Goal: Task Accomplishment & Management: Use online tool/utility

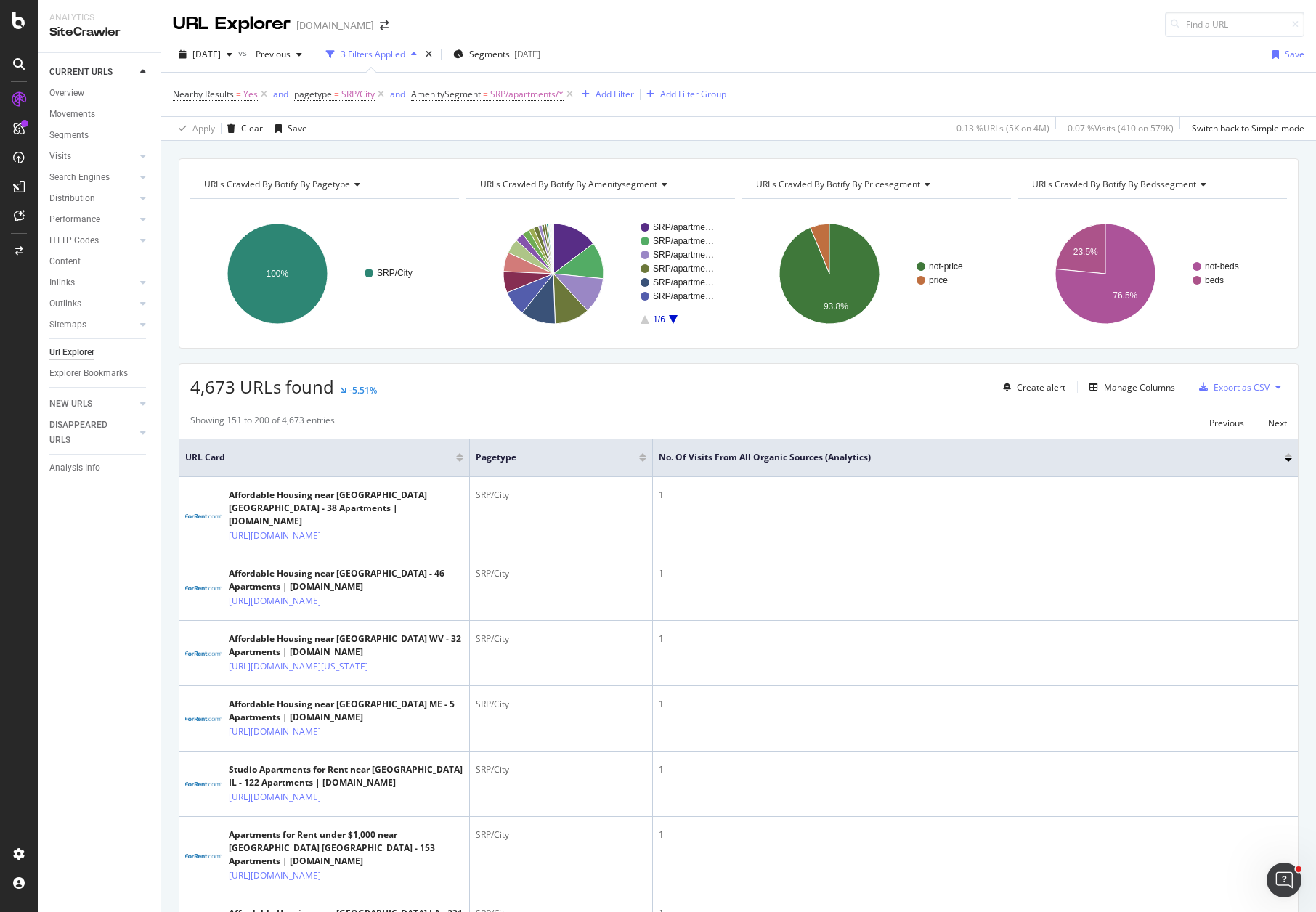
click at [592, 393] on div "4,673 URLs found -5.51% Create alert Manage Columns Export as CSV" at bounding box center [739, 381] width 1118 height 36
click at [647, 146] on div "URLs Crawled By Botify By pagetype Chart (by Value) Table Expand Export as CSV …" at bounding box center [739, 159] width 1155 height 35
click at [774, 39] on div "[DATE] vs Previous 3 Filters Applied Segments [DATE] Save Nearby Results = Yes …" at bounding box center [739, 89] width 1155 height 104
click at [380, 29] on icon "arrow-right-arrow-left" at bounding box center [384, 26] width 9 height 10
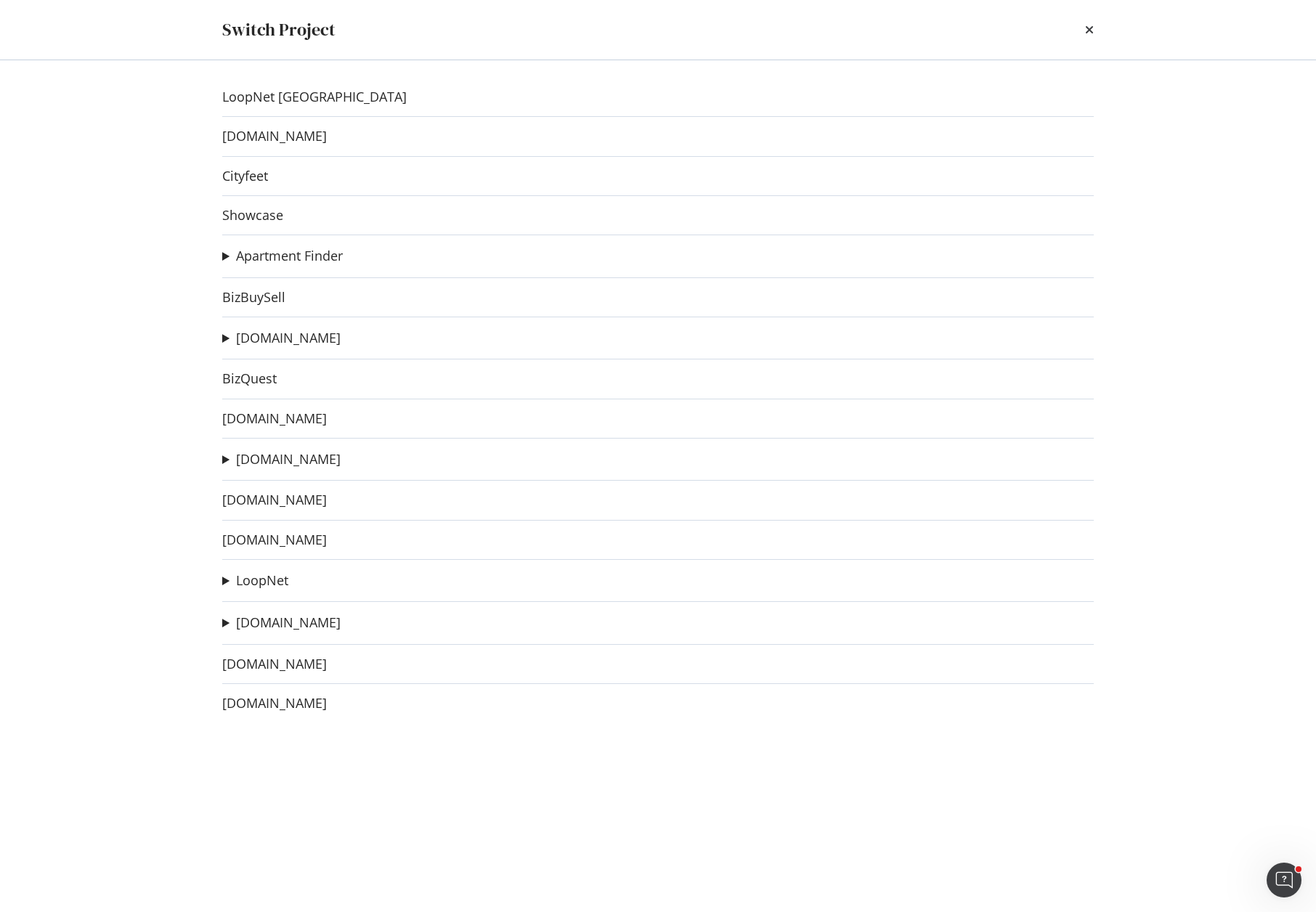
click at [221, 458] on div "LoopNet Canada [DOMAIN_NAME] Cityfeet Showcase Apartment Finder ApartmentFinder…" at bounding box center [658, 486] width 930 height 852
click at [228, 458] on summary "[DOMAIN_NAME]" at bounding box center [282, 460] width 119 height 19
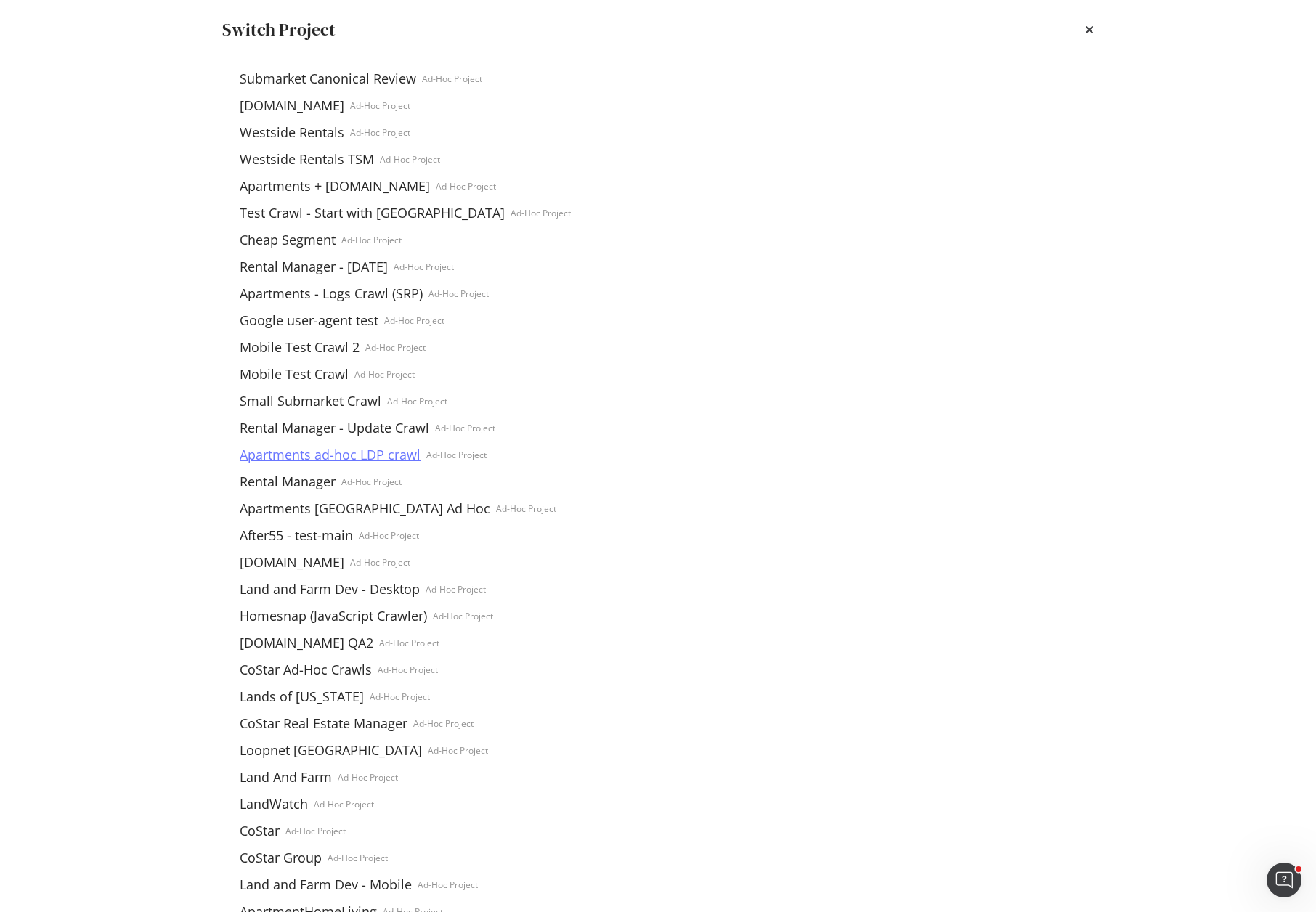
scroll to position [145, 0]
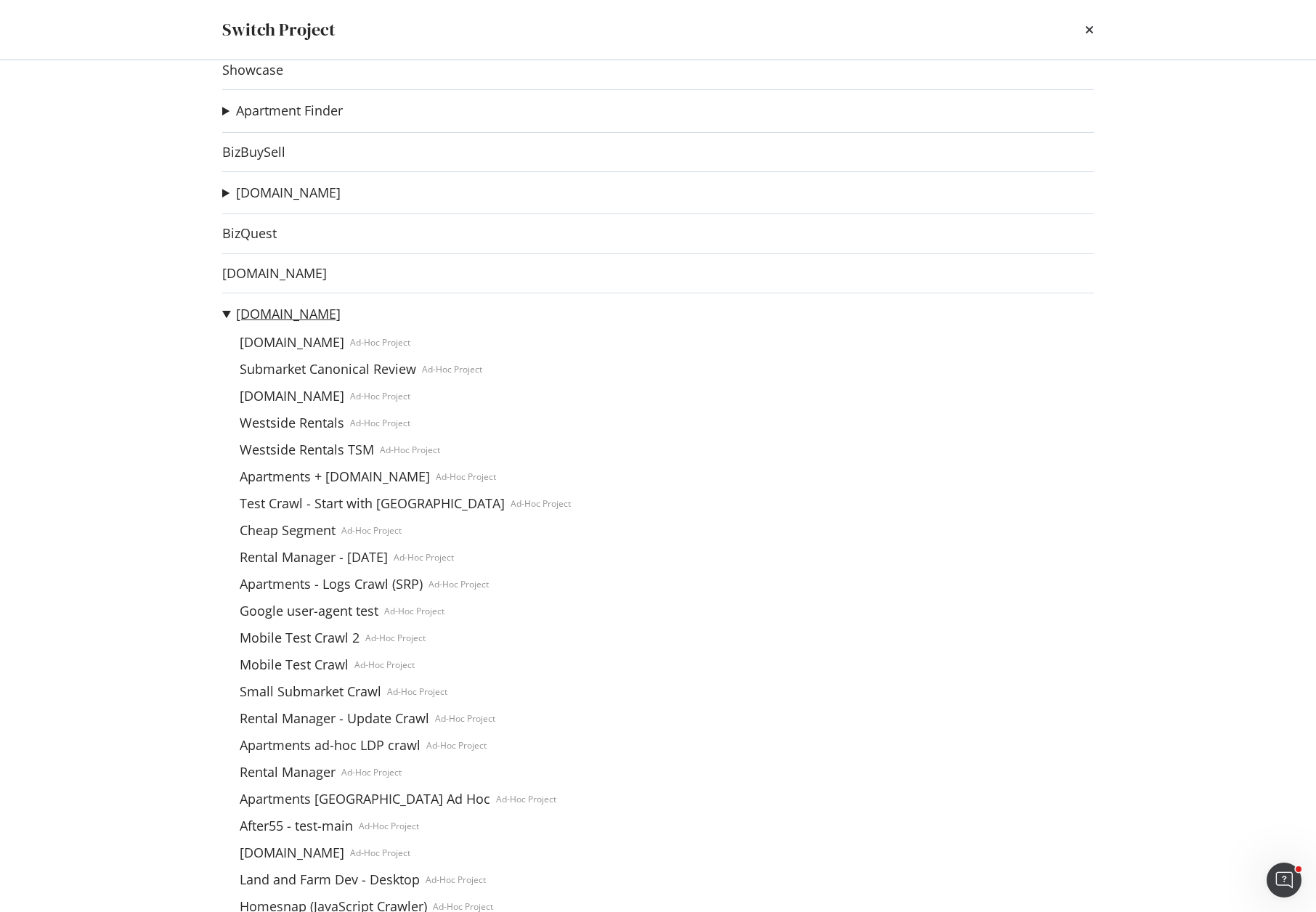
click at [265, 316] on link "[DOMAIN_NAME]" at bounding box center [288, 314] width 105 height 15
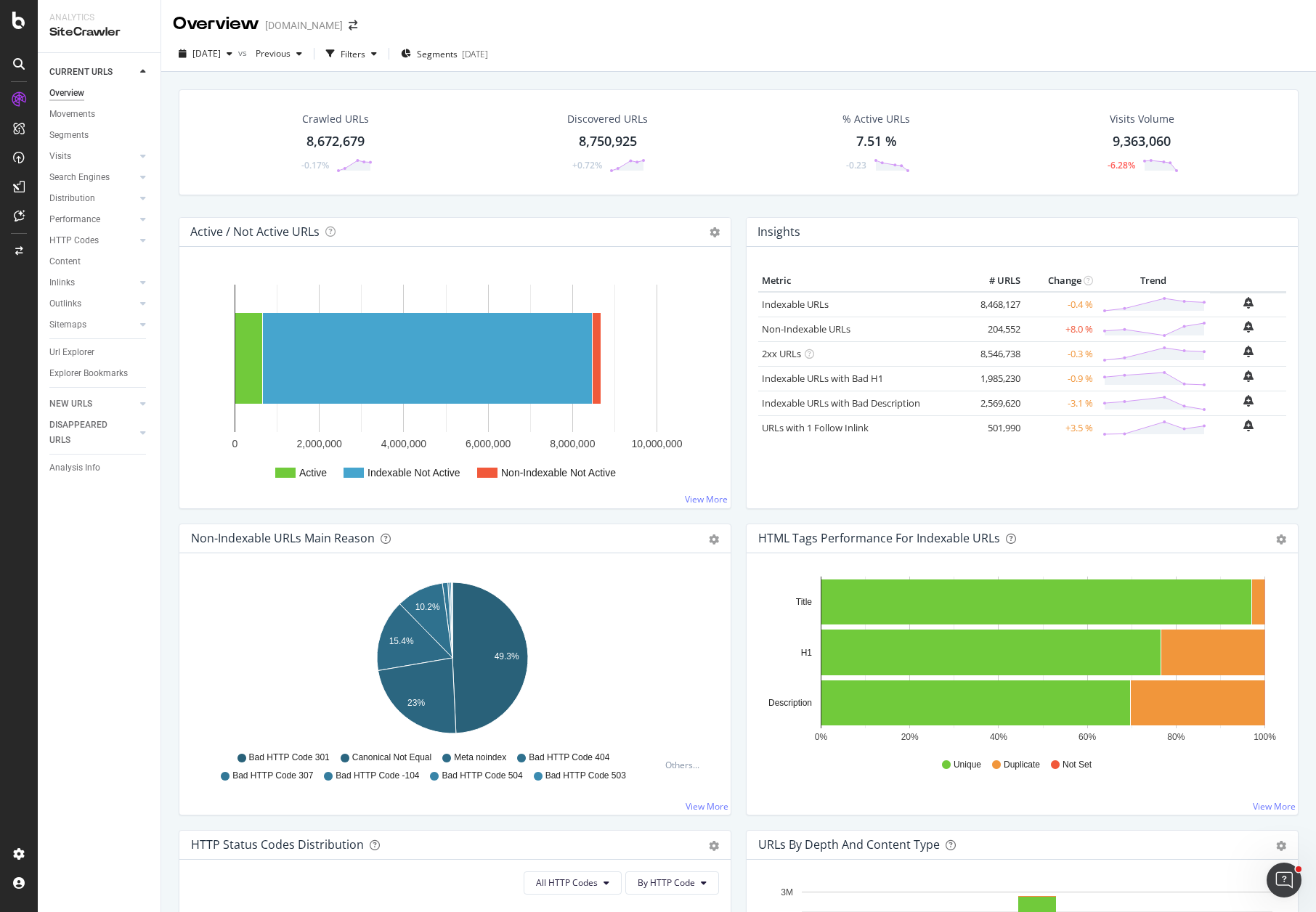
click at [559, 514] on div "Active / Not Active URLs Chart (by Value) Chart (by Percentage) Table Expand Ex…" at bounding box center [455, 370] width 567 height 307
click at [728, 205] on div "Crawled URLs 8,672,679 -0.17% Discovered URLs 8,750,925 +0.72% % Active URLs 7.…" at bounding box center [739, 153] width 1134 height 128
click at [423, 195] on div "Crawled URLs 8,672,679 -0.17% Discovered URLs 8,750,925 +0.72% % Active URLs 7.…" at bounding box center [739, 142] width 1120 height 106
click at [444, 209] on div "Crawled URLs 8,672,679 -0.17% Discovered URLs 8,750,925 +0.72% % Active URLs 7.…" at bounding box center [739, 153] width 1134 height 128
click at [176, 206] on div "Crawled URLs 8,672,679 -0.17% Discovered URLs 8,750,925 +0.72% % Active URLs 7.…" at bounding box center [739, 153] width 1134 height 128
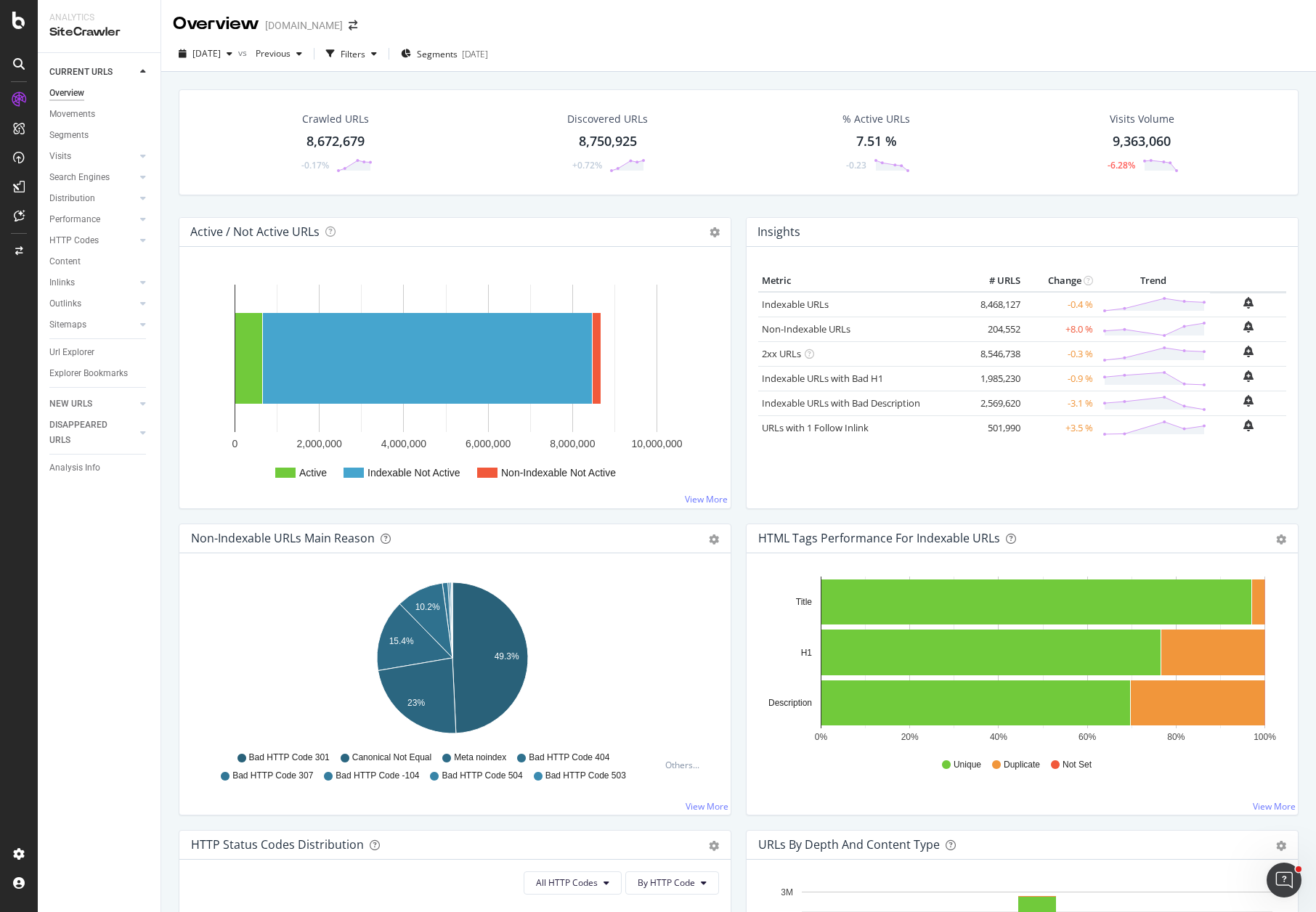
click at [595, 206] on div "Crawled URLs 8,672,679 -0.17% Discovered URLs 8,750,925 +0.72% % Active URLs 7.…" at bounding box center [739, 153] width 1134 height 128
click at [731, 205] on div "Crawled URLs 8,672,679 -0.17% Discovered URLs 8,750,925 +0.72% % Active URLs 7.…" at bounding box center [739, 153] width 1134 height 128
click at [733, 206] on div "Crawled URLs 8,672,679 -0.17% Discovered URLs 8,750,925 +0.72% % Active URLs 7.…" at bounding box center [739, 153] width 1134 height 128
click at [221, 57] on span "[DATE]" at bounding box center [206, 53] width 29 height 12
click at [383, 50] on div "button" at bounding box center [374, 53] width 18 height 9
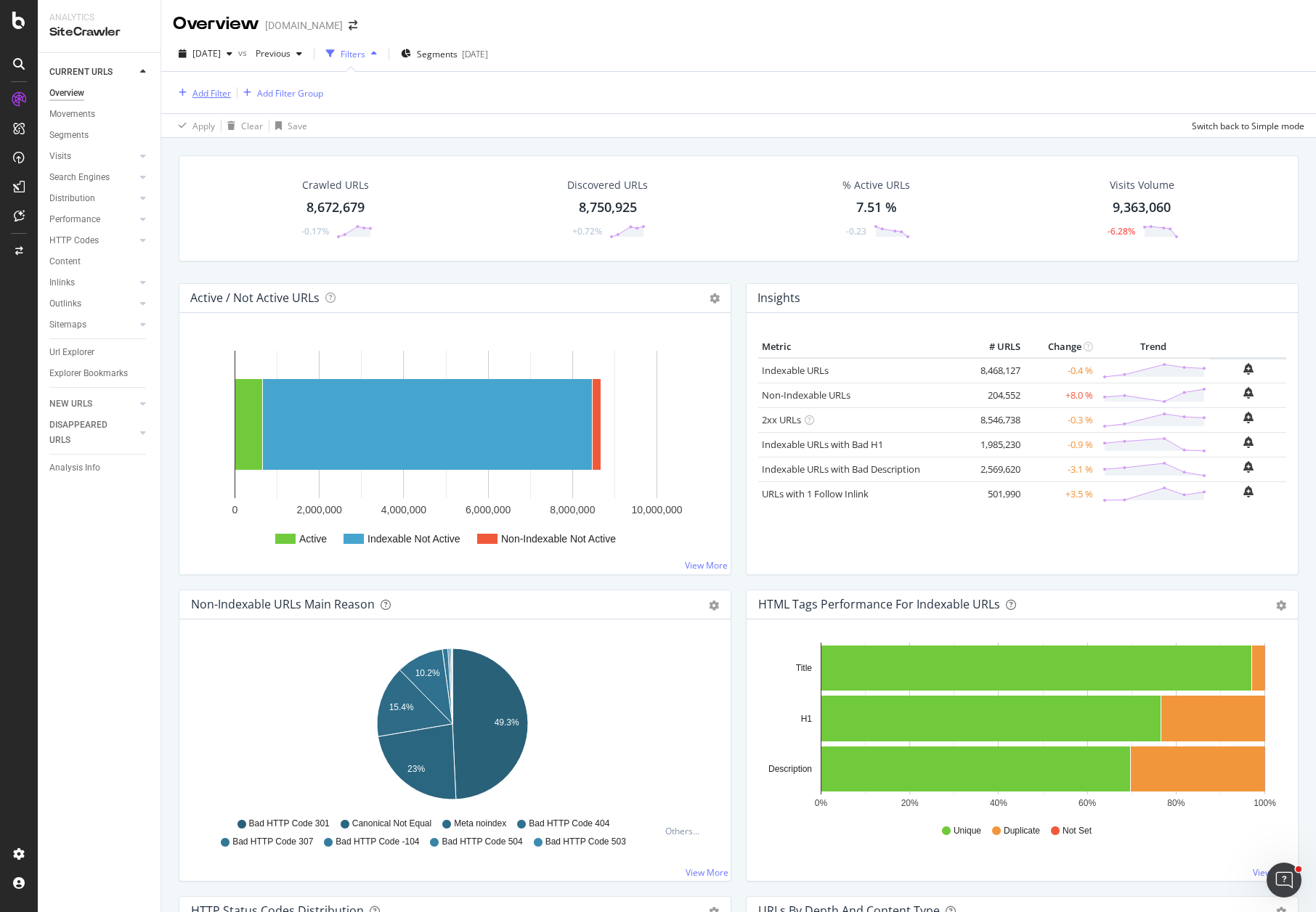
click at [220, 97] on div "Add Filter" at bounding box center [212, 93] width 39 height 12
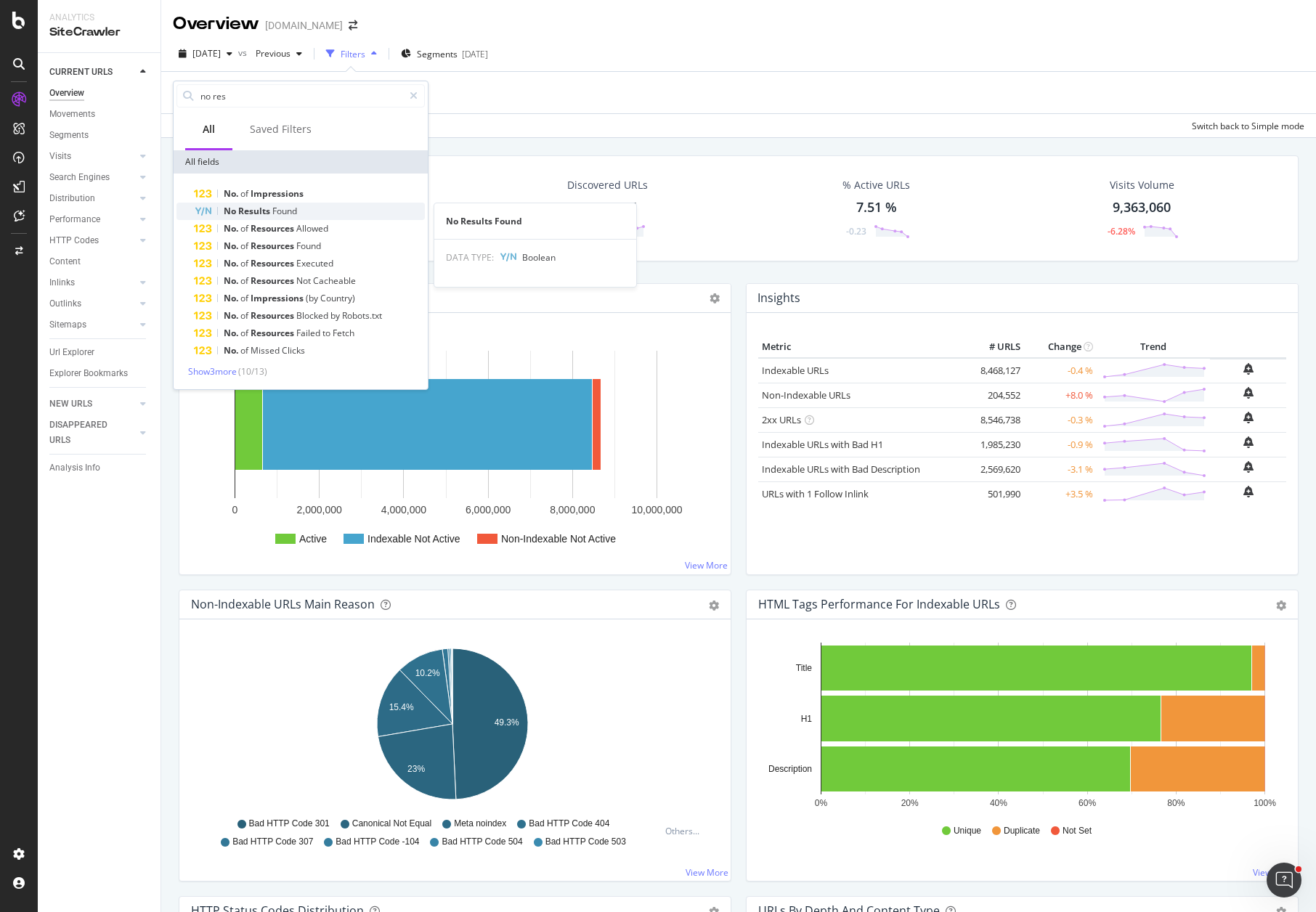
type input "no res"
click at [281, 209] on span "Found" at bounding box center [285, 211] width 25 height 12
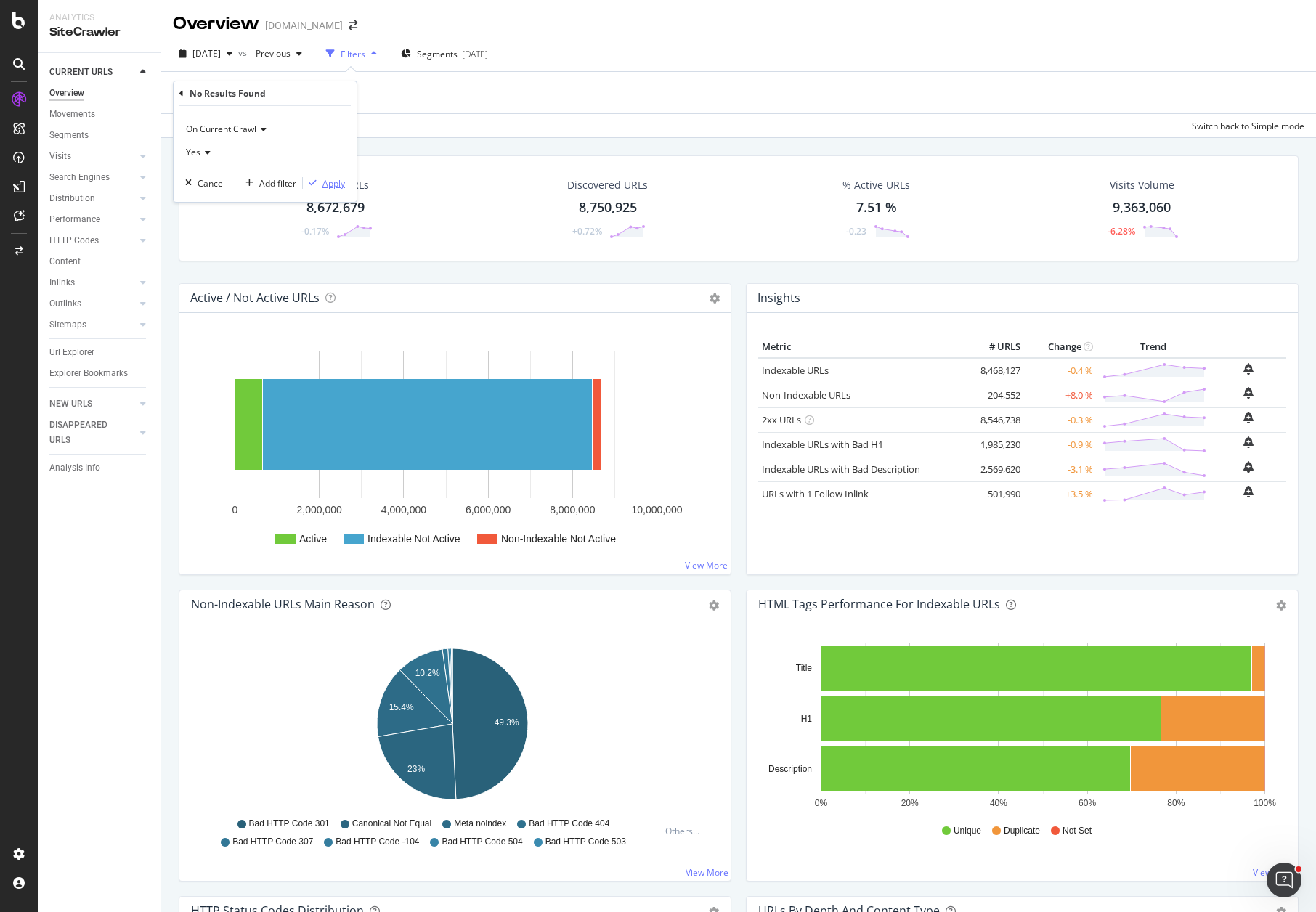
click at [339, 179] on div "Apply" at bounding box center [334, 183] width 23 height 12
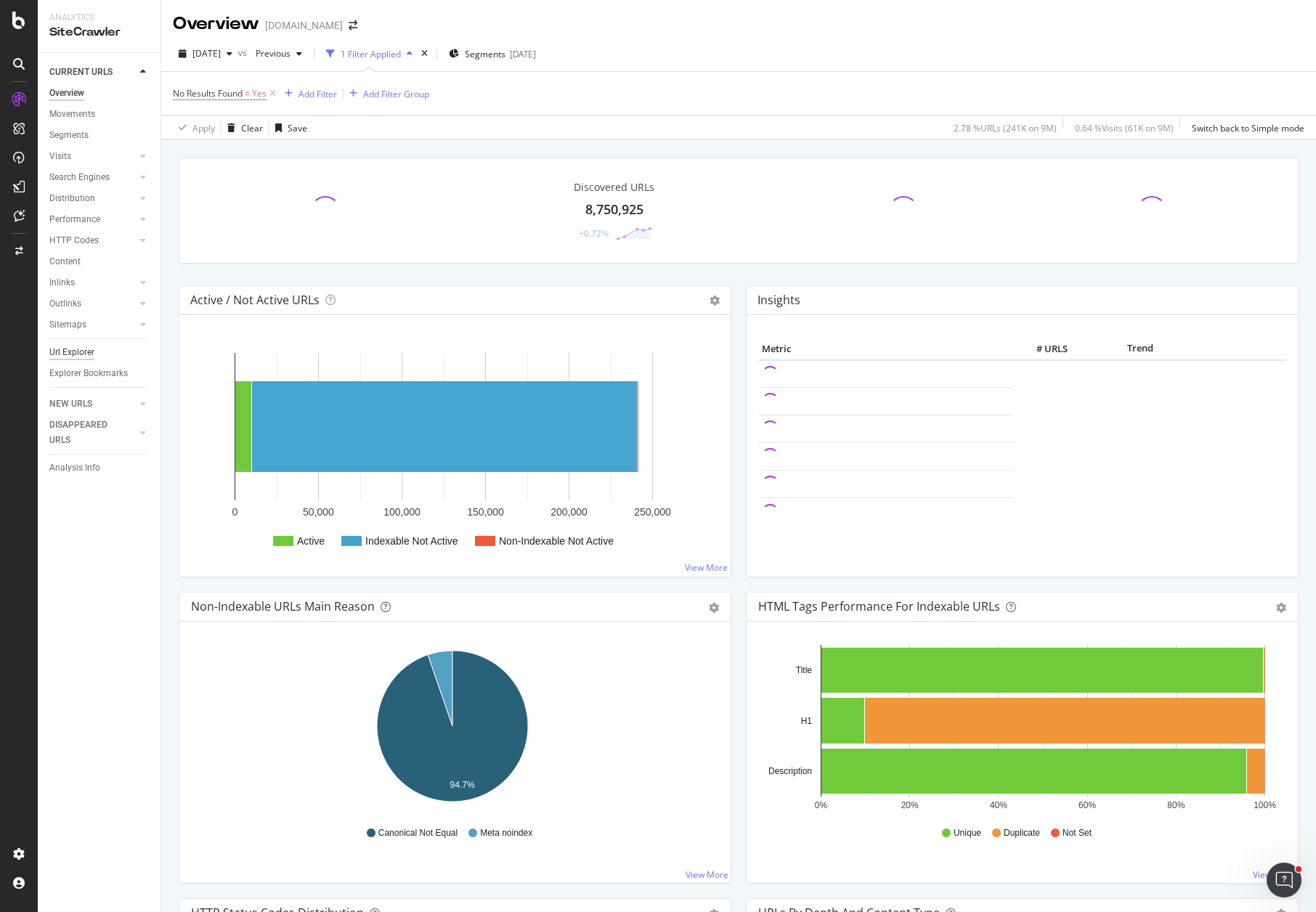
click at [74, 350] on div "Url Explorer" at bounding box center [72, 352] width 45 height 15
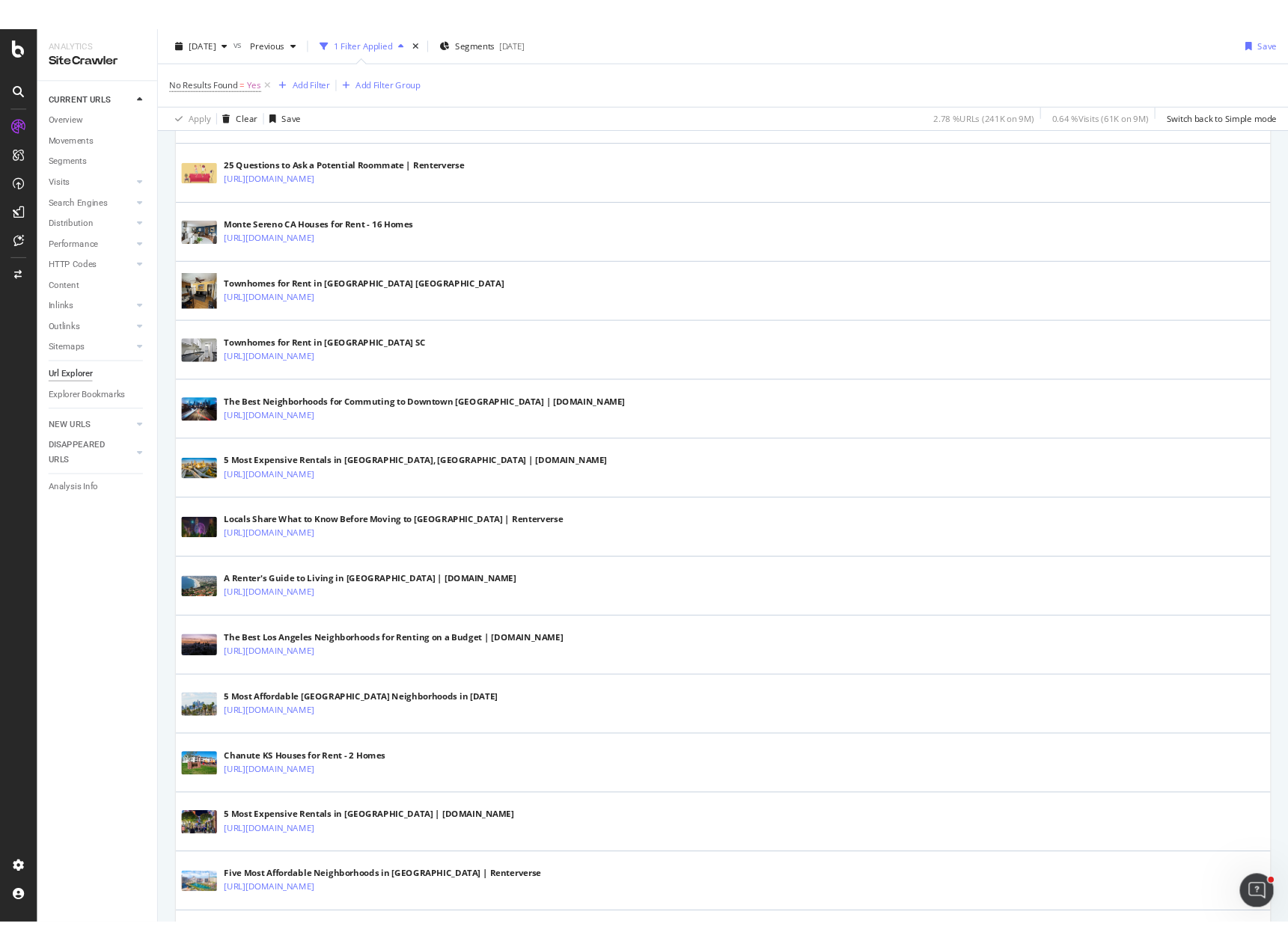
scroll to position [2684, 0]
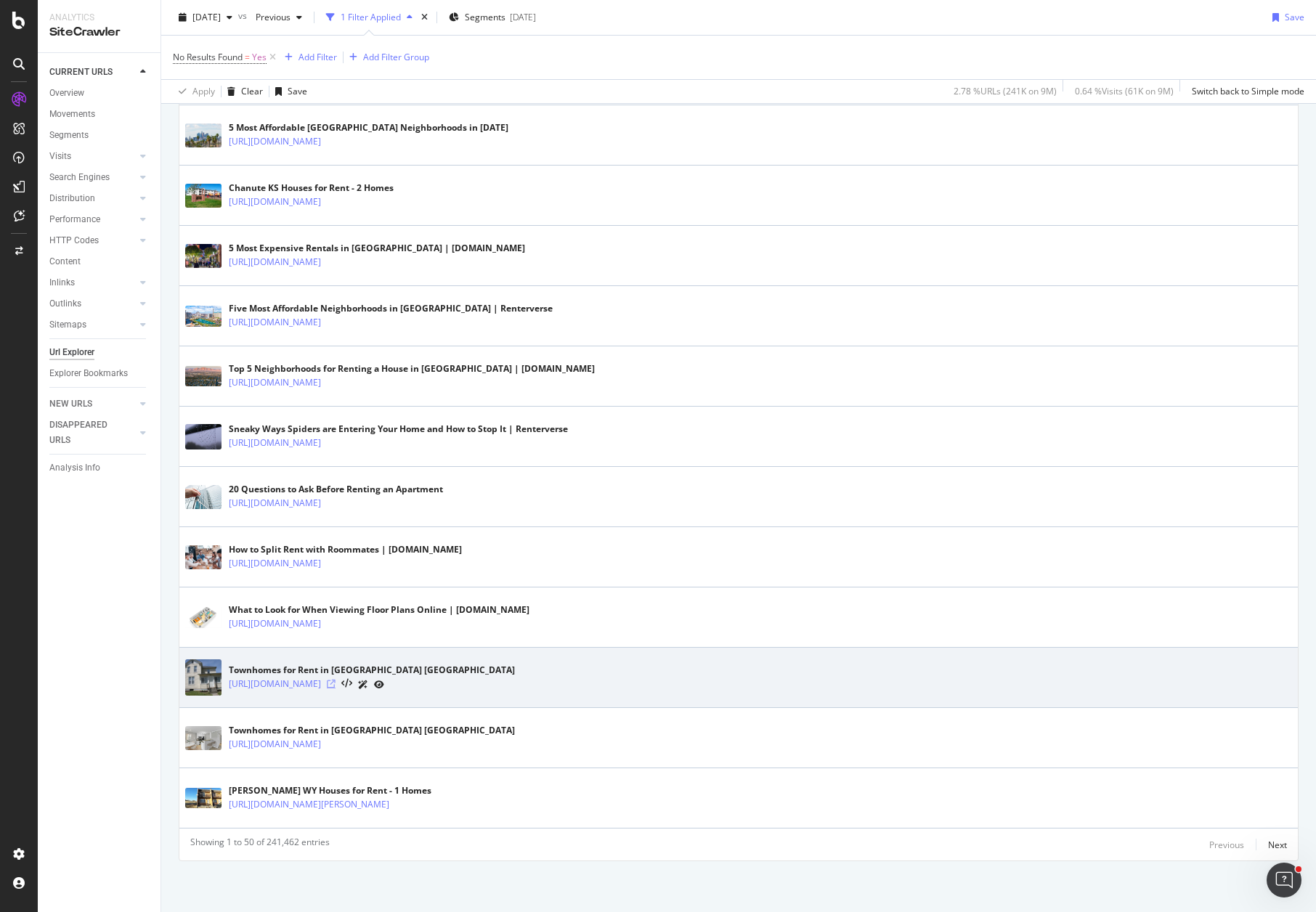
click at [335, 685] on icon at bounding box center [332, 684] width 9 height 9
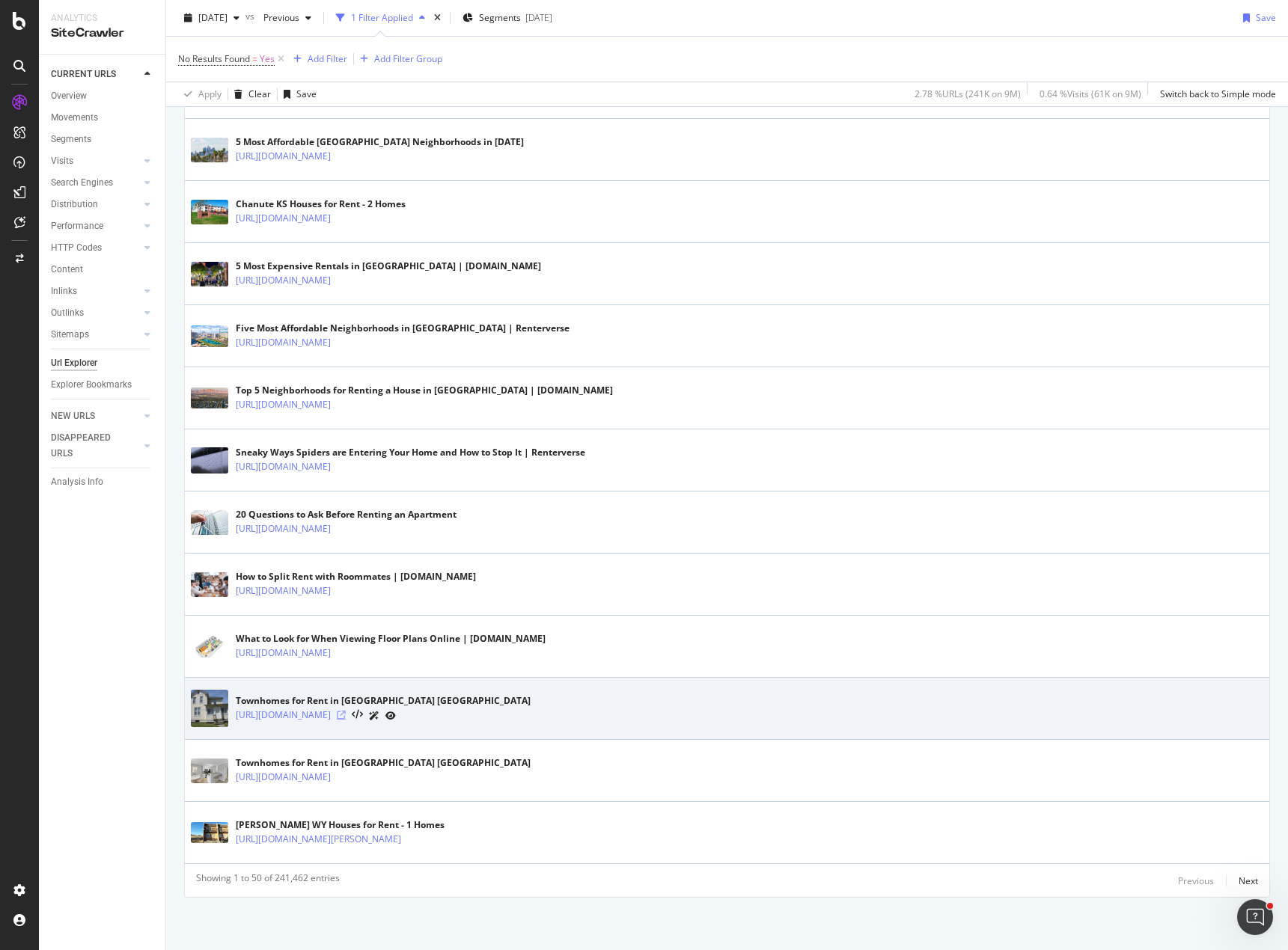
scroll to position [2674, 0]
